Goal: Task Accomplishment & Management: Manage account settings

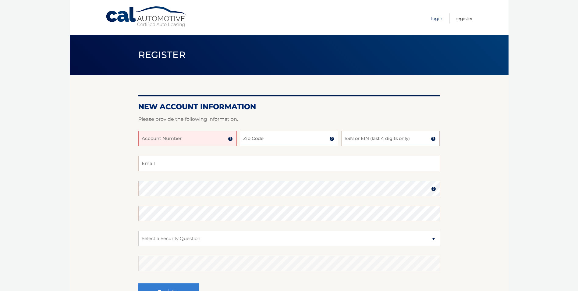
click at [438, 18] on link "Login" at bounding box center [436, 18] width 11 height 10
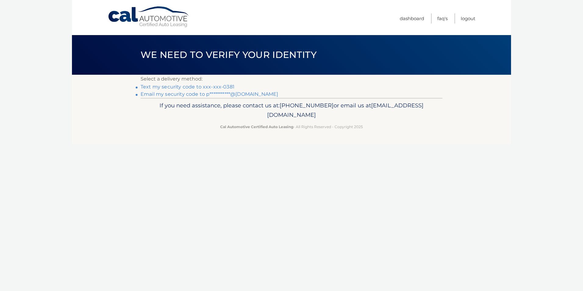
click at [194, 86] on link "Text my security code to xxx-xxx-0381" at bounding box center [188, 87] width 94 height 6
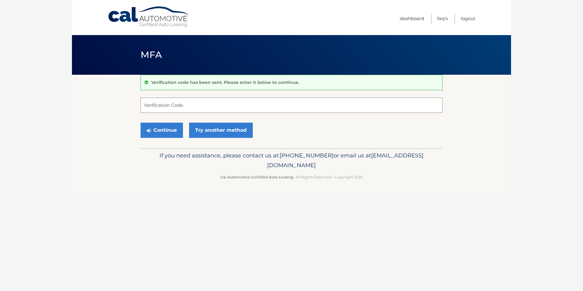
click at [191, 105] on input "Verification Code" at bounding box center [292, 105] width 302 height 15
type input "891289"
click at [159, 128] on button "Continue" at bounding box center [162, 130] width 42 height 15
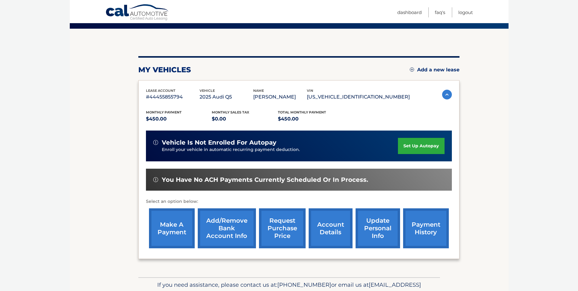
scroll to position [61, 0]
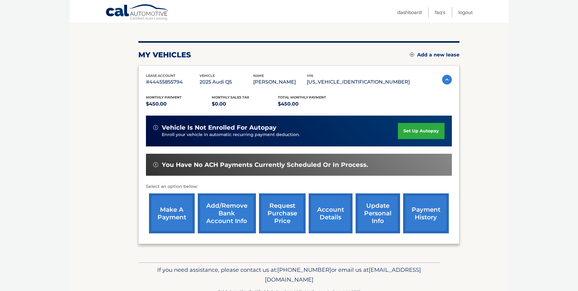
click at [167, 213] on link "make a payment" at bounding box center [172, 213] width 46 height 40
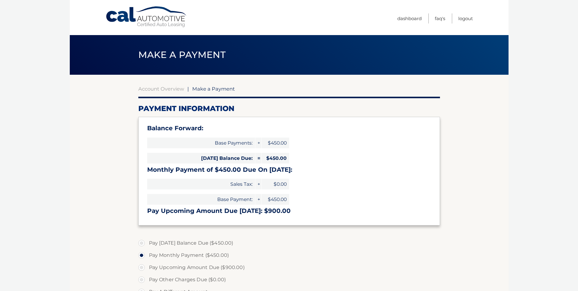
select select "MjY1YjdmOWEtNWJiZS00NTcwLWEzNTEtNjg4MWMyYTQzMmZm"
click at [417, 21] on link "Dashboard" at bounding box center [410, 18] width 24 height 10
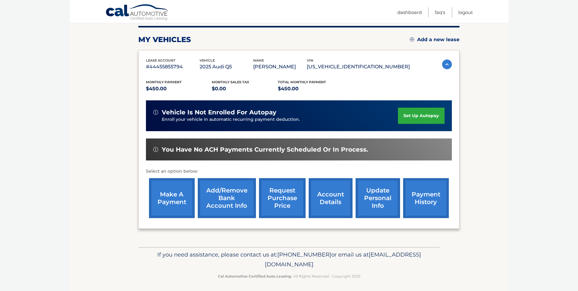
scroll to position [79, 0]
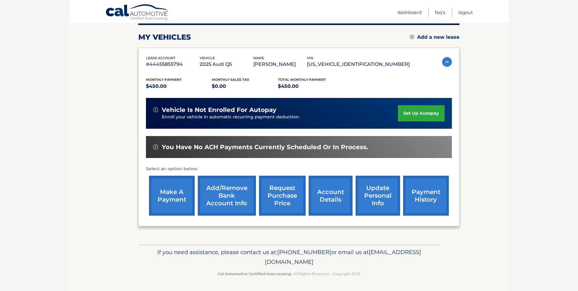
click at [425, 198] on link "payment history" at bounding box center [426, 196] width 46 height 40
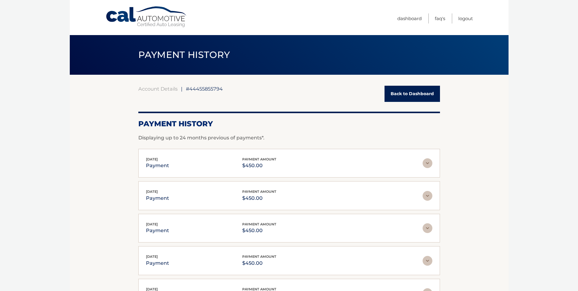
click at [404, 91] on link "Back to Dashboard" at bounding box center [412, 94] width 55 height 16
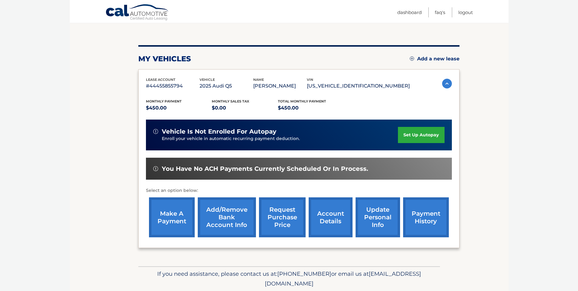
scroll to position [61, 0]
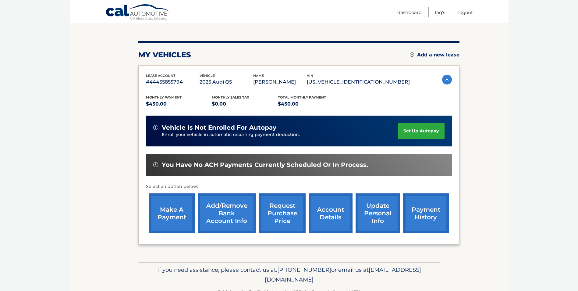
click at [172, 207] on link "make a payment" at bounding box center [172, 213] width 46 height 40
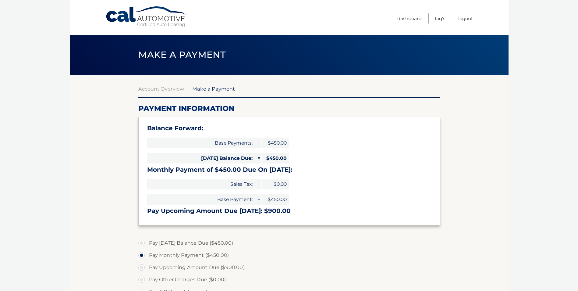
select select "MjY1YjdmOWEtNWJiZS00NTcwLWEzNTEtNjg4MWMyYTQzMmZm"
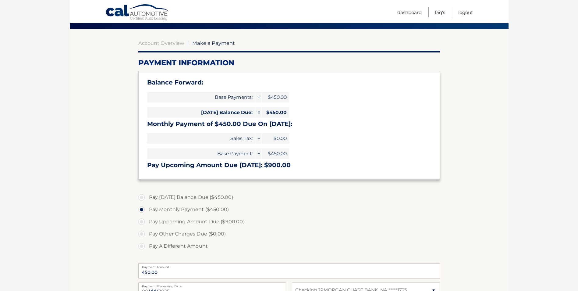
scroll to position [30, 0]
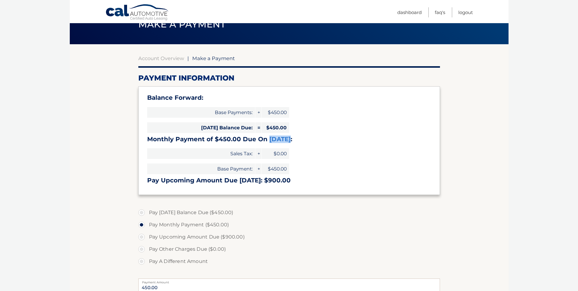
drag, startPoint x: 267, startPoint y: 139, endPoint x: 287, endPoint y: 139, distance: 19.2
click at [287, 139] on h3 "Monthly Payment of $450.00 Due On Sep 21:" at bounding box center [289, 139] width 284 height 8
drag, startPoint x: 240, startPoint y: 180, endPoint x: 258, endPoint y: 181, distance: 18.0
click at [258, 181] on h3 "Pay Upcoming Amount Due Sep 21: $900.00" at bounding box center [289, 181] width 284 height 8
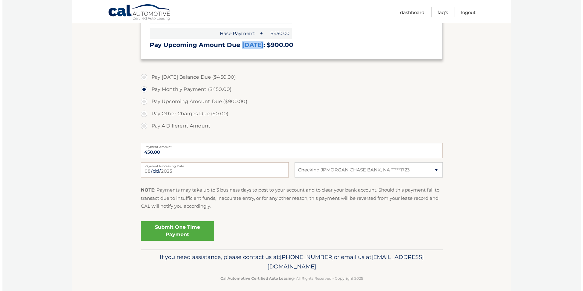
scroll to position [171, 0]
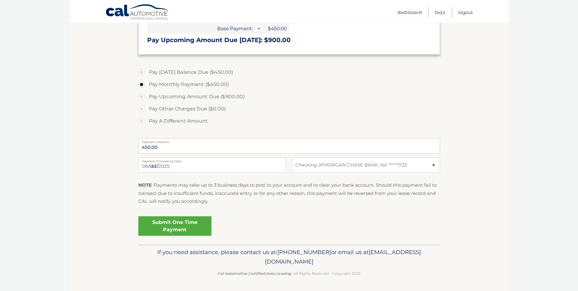
click at [170, 222] on link "Submit One Time Payment" at bounding box center [174, 226] width 73 height 20
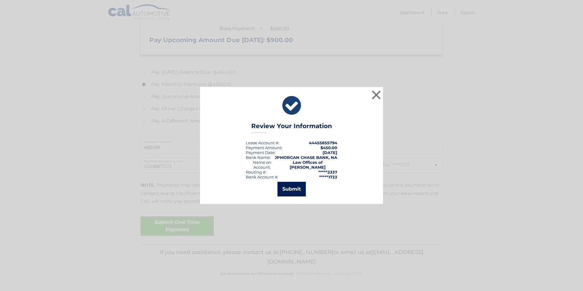
click at [287, 188] on button "Submit" at bounding box center [291, 189] width 28 height 15
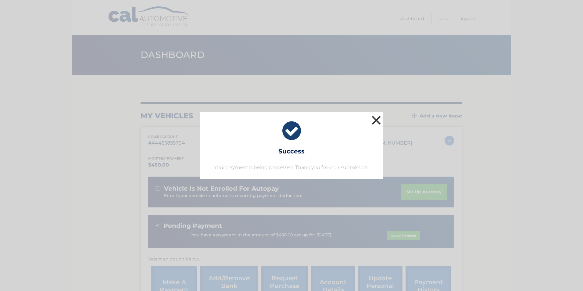
click at [375, 120] on button "×" at bounding box center [376, 120] width 12 height 12
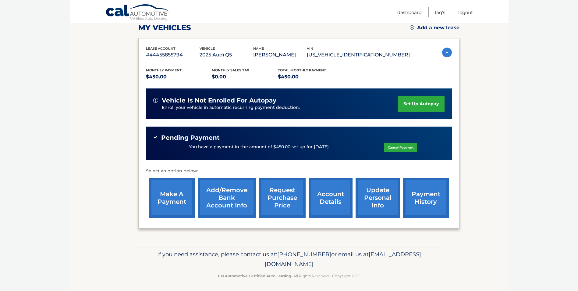
scroll to position [90, 0]
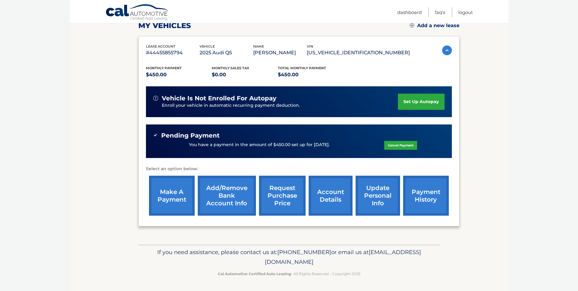
click at [416, 197] on link "payment history" at bounding box center [426, 196] width 46 height 40
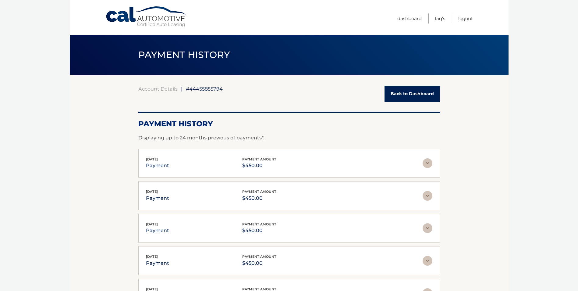
click at [405, 91] on link "Back to Dashboard" at bounding box center [412, 94] width 55 height 16
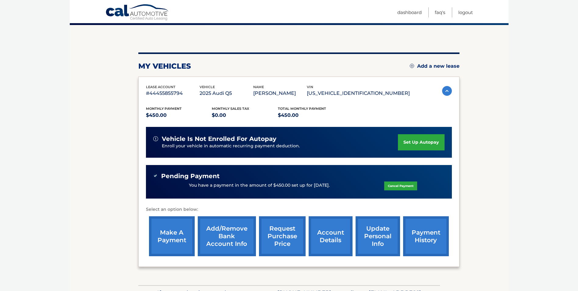
scroll to position [90, 0]
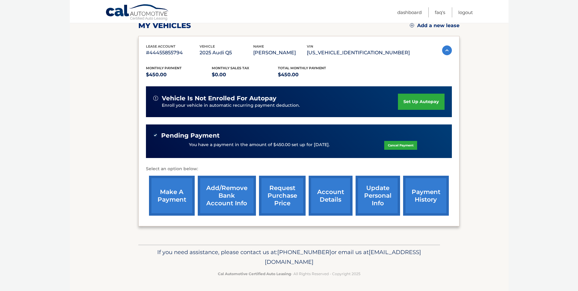
click at [430, 100] on link "set up autopay" at bounding box center [421, 102] width 46 height 16
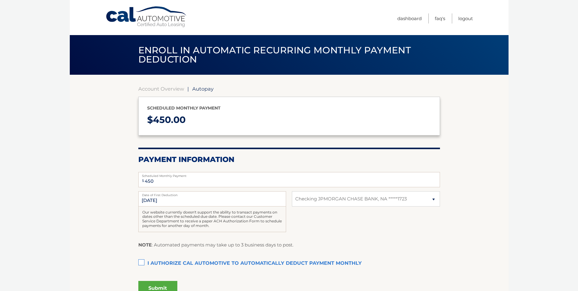
select select "MjY1YjdmOWEtNWJiZS00NTcwLWEzNTEtNjg4MWMyYTQzMmZm"
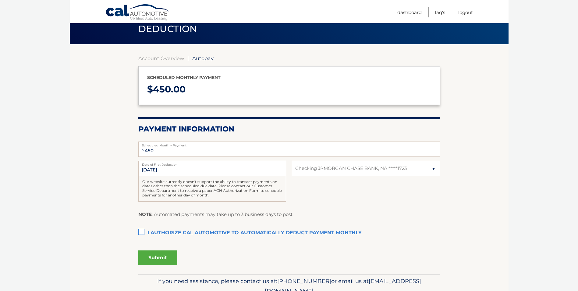
click at [138, 227] on label "I authorize cal automotive to automatically deduct payment monthly This checkbo…" at bounding box center [289, 233] width 302 height 12
click at [0, 0] on input "I authorize cal automotive to automatically deduct payment monthly This checkbo…" at bounding box center [0, 0] width 0 height 0
click at [159, 255] on button "Submit" at bounding box center [157, 257] width 39 height 15
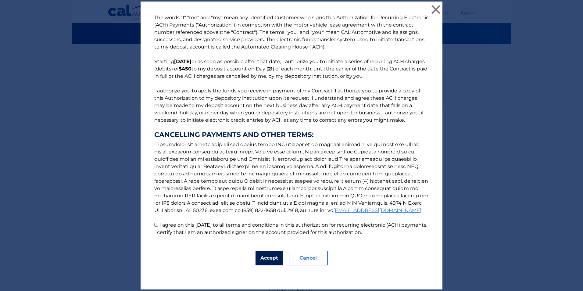
click at [267, 259] on button "Accept" at bounding box center [269, 258] width 27 height 15
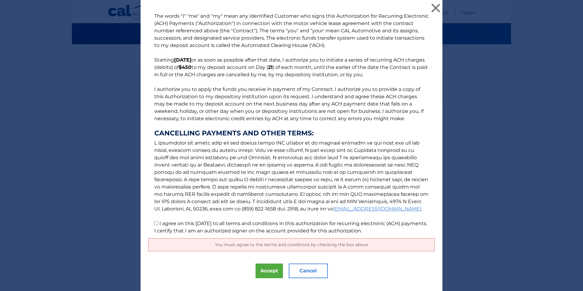
click at [154, 224] on input "I agree on this 08/27/2025 to all terms and conditions in this authorization fo…" at bounding box center [156, 223] width 4 height 4
checkbox input "true"
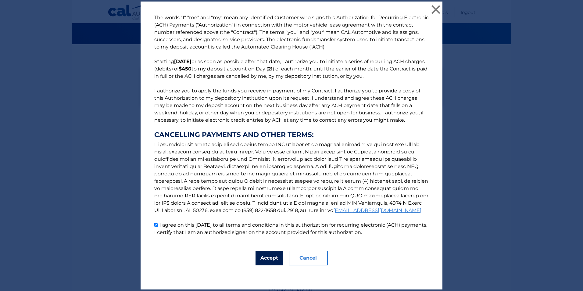
click at [258, 256] on button "Accept" at bounding box center [269, 258] width 27 height 15
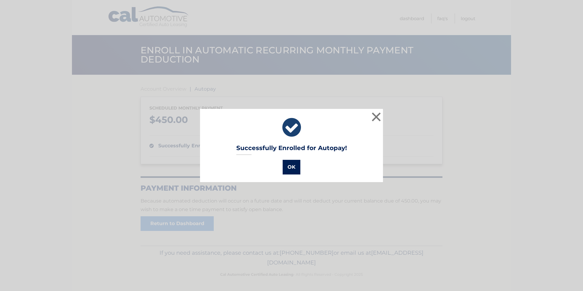
click at [290, 165] on button "OK" at bounding box center [292, 167] width 18 height 15
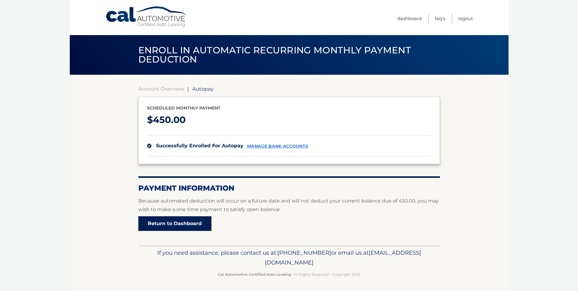
click at [166, 224] on link "Return to Dashboard" at bounding box center [174, 223] width 73 height 15
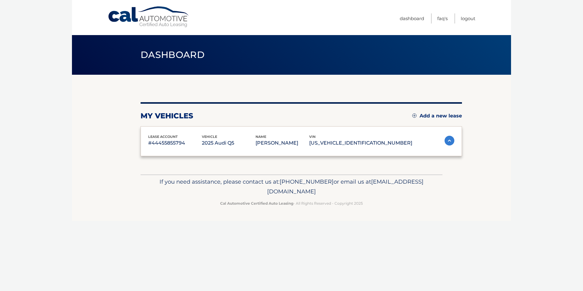
click at [170, 223] on div "Cal Automotive Menu Dashboard FAQ's Logout vin" at bounding box center [291, 145] width 439 height 291
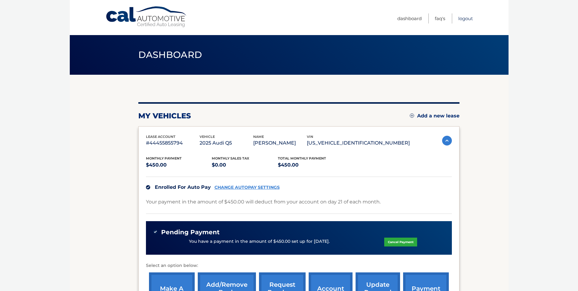
click at [466, 19] on link "Logout" at bounding box center [466, 18] width 15 height 10
